Goal: Transaction & Acquisition: Purchase product/service

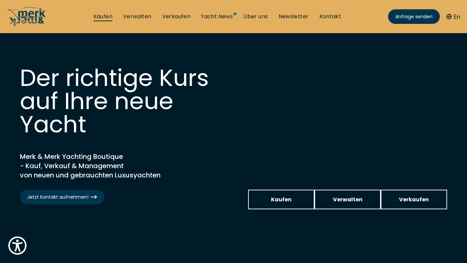
click at [112, 16] on link "Kaufen" at bounding box center [103, 16] width 19 height 7
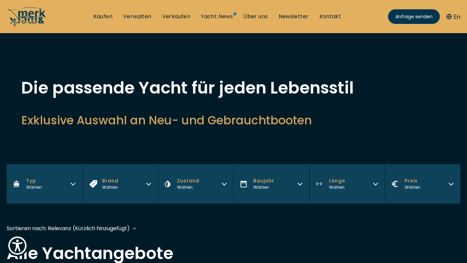
click at [322, 135] on div "Die passende Yacht für jeden Lebensstil Exklusive Auswahl an Neu- und Gebraucht…" at bounding box center [233, 112] width 467 height 65
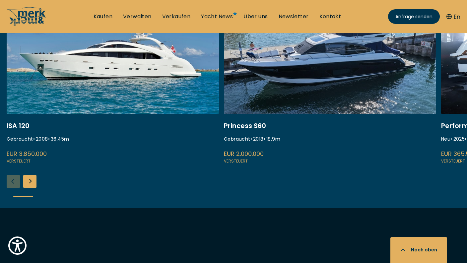
scroll to position [316, 0]
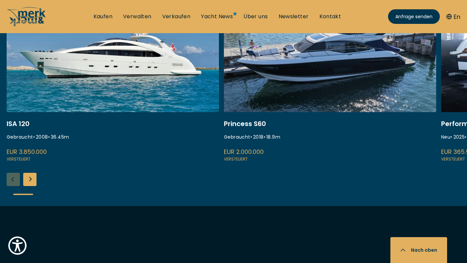
click at [29, 178] on div "Next slide" at bounding box center [29, 179] width 13 height 13
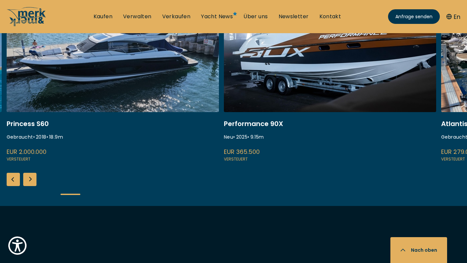
click at [29, 178] on div "Next slide" at bounding box center [29, 179] width 13 height 13
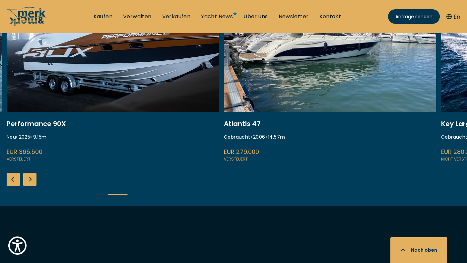
click at [29, 178] on div "Next slide" at bounding box center [29, 179] width 13 height 13
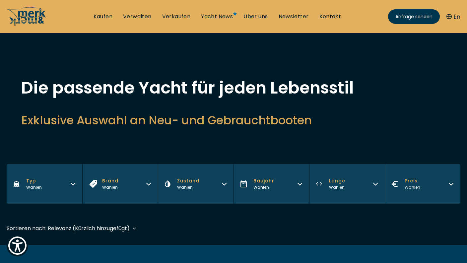
scroll to position [0, 0]
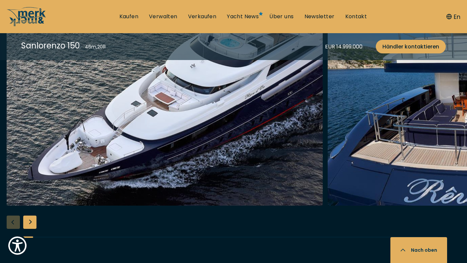
scroll to position [731, 0]
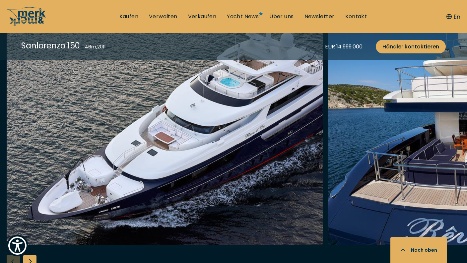
click at [229, 159] on img "button" at bounding box center [165, 139] width 316 height 212
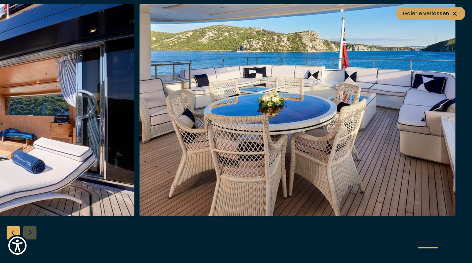
click at [436, 10] on span "Galerie verlassen" at bounding box center [431, 13] width 56 height 8
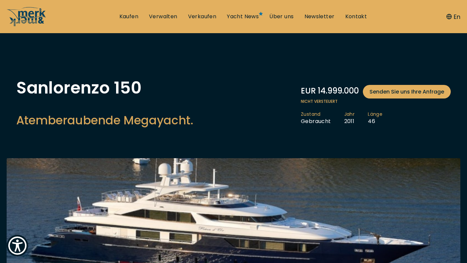
scroll to position [0, 0]
